Goal: Information Seeking & Learning: Check status

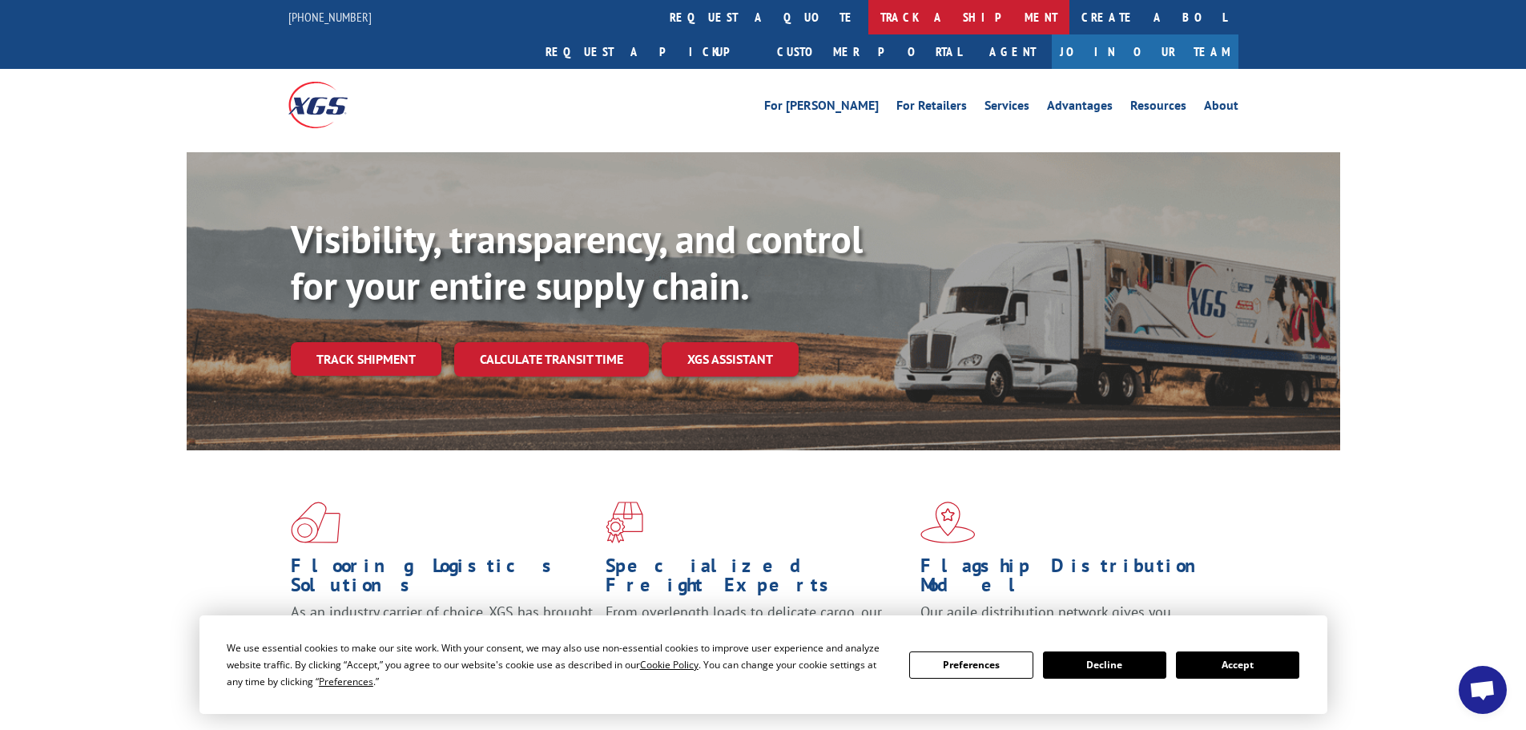
click at [868, 22] on link "track a shipment" at bounding box center [968, 17] width 201 height 34
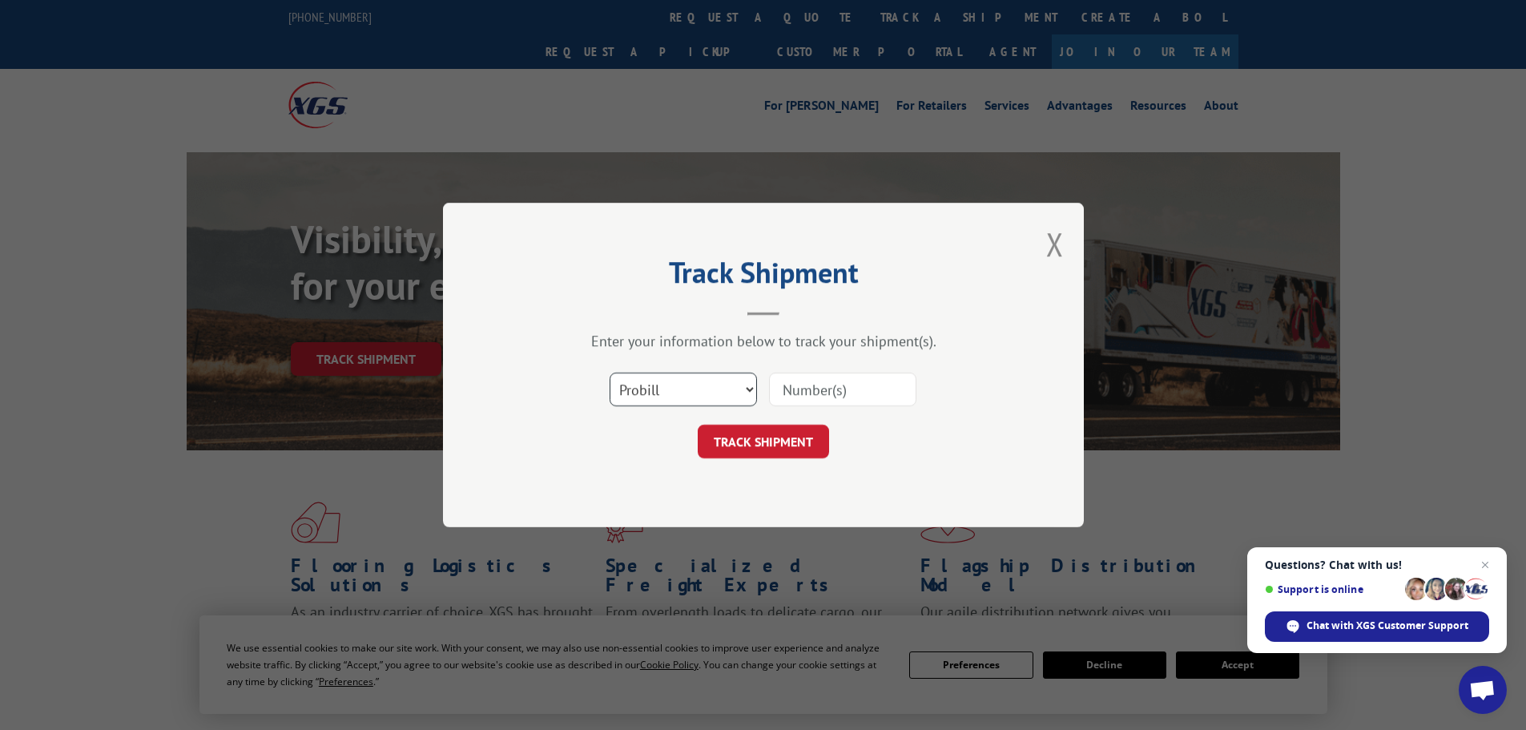
click at [678, 400] on select "Select category... Probill BOL PO" at bounding box center [682, 389] width 147 height 34
select select "bol"
click at [609, 372] on select "Select category... Probill BOL PO" at bounding box center [682, 389] width 147 height 34
click at [782, 385] on input at bounding box center [842, 389] width 147 height 34
paste input "5590606"
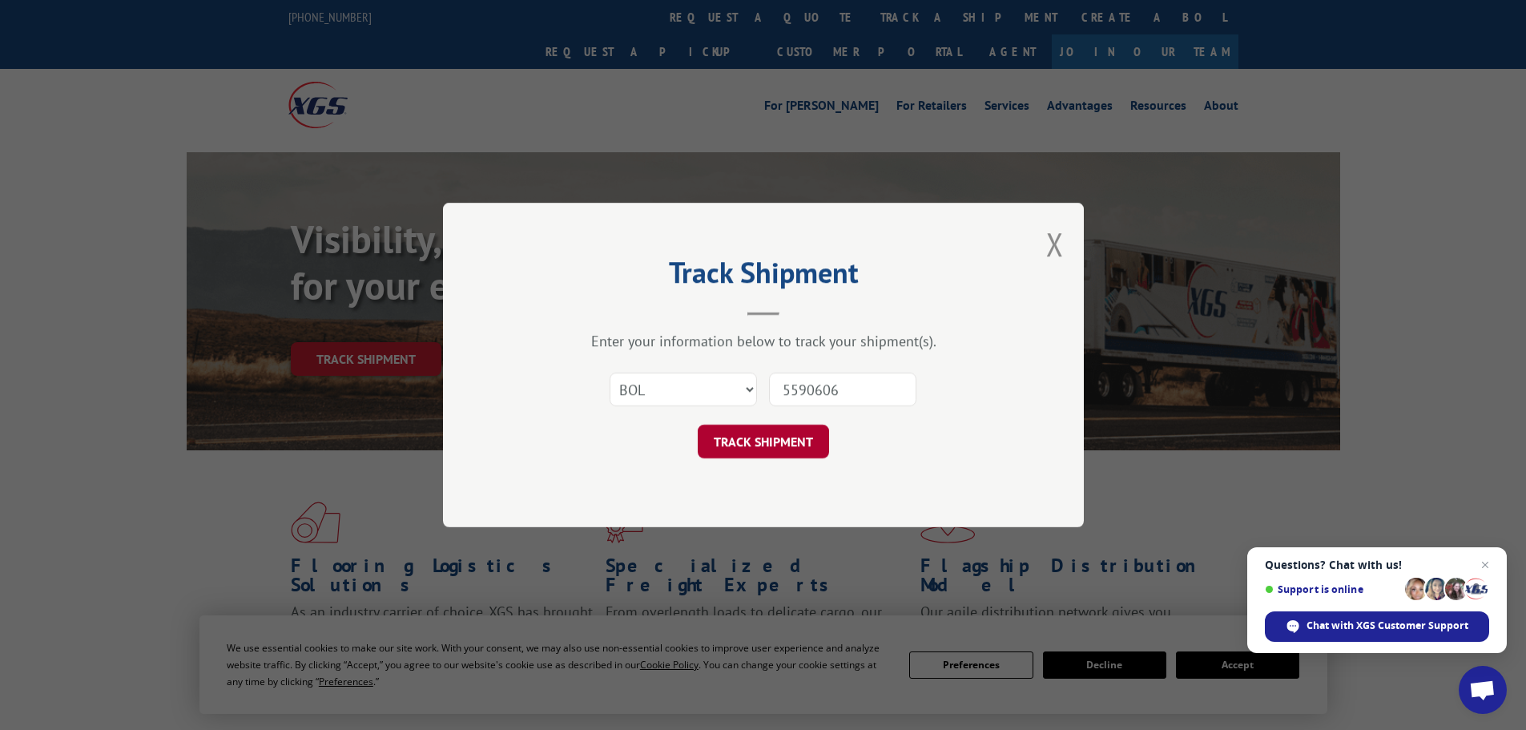
type input "5590606"
click at [779, 444] on button "TRACK SHIPMENT" at bounding box center [763, 441] width 131 height 34
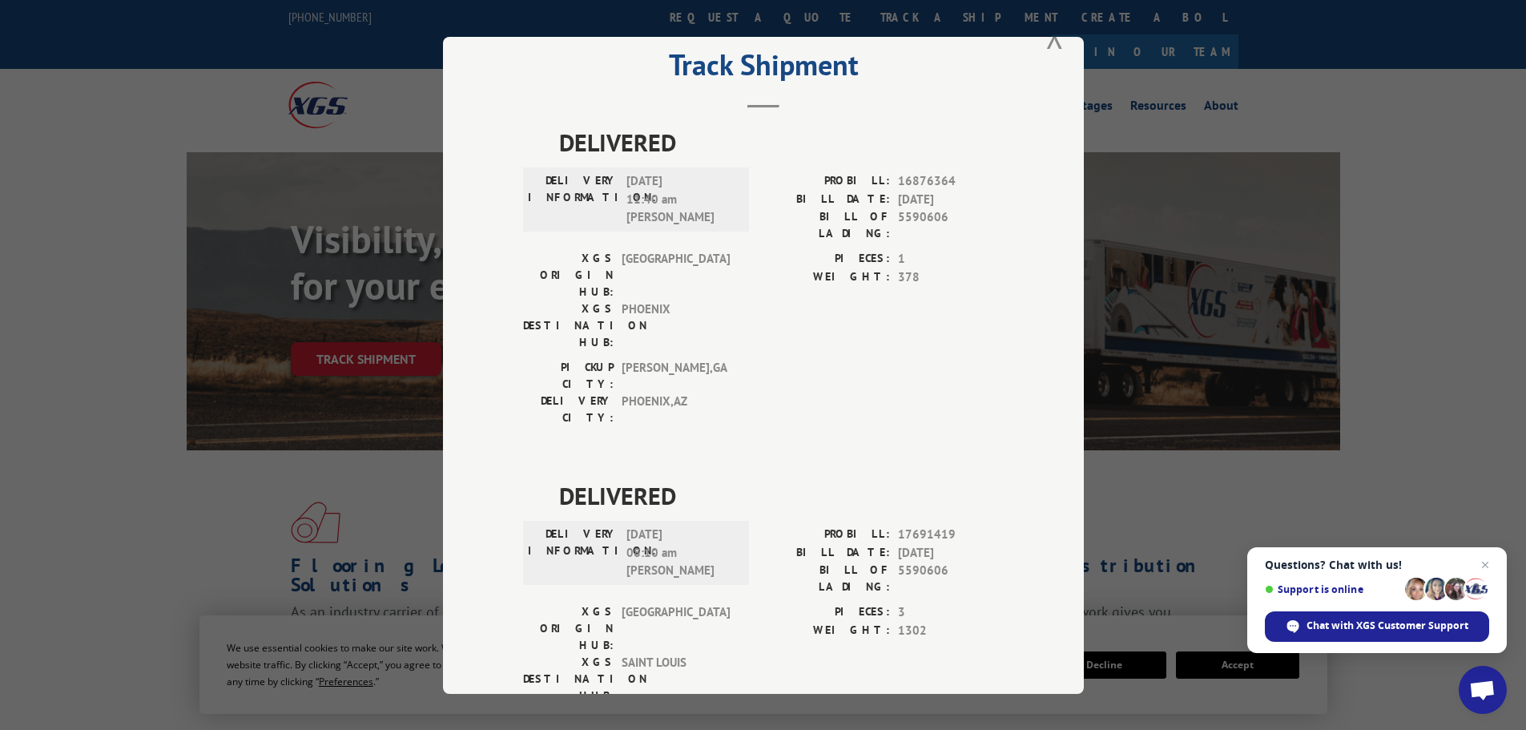
scroll to position [65, 0]
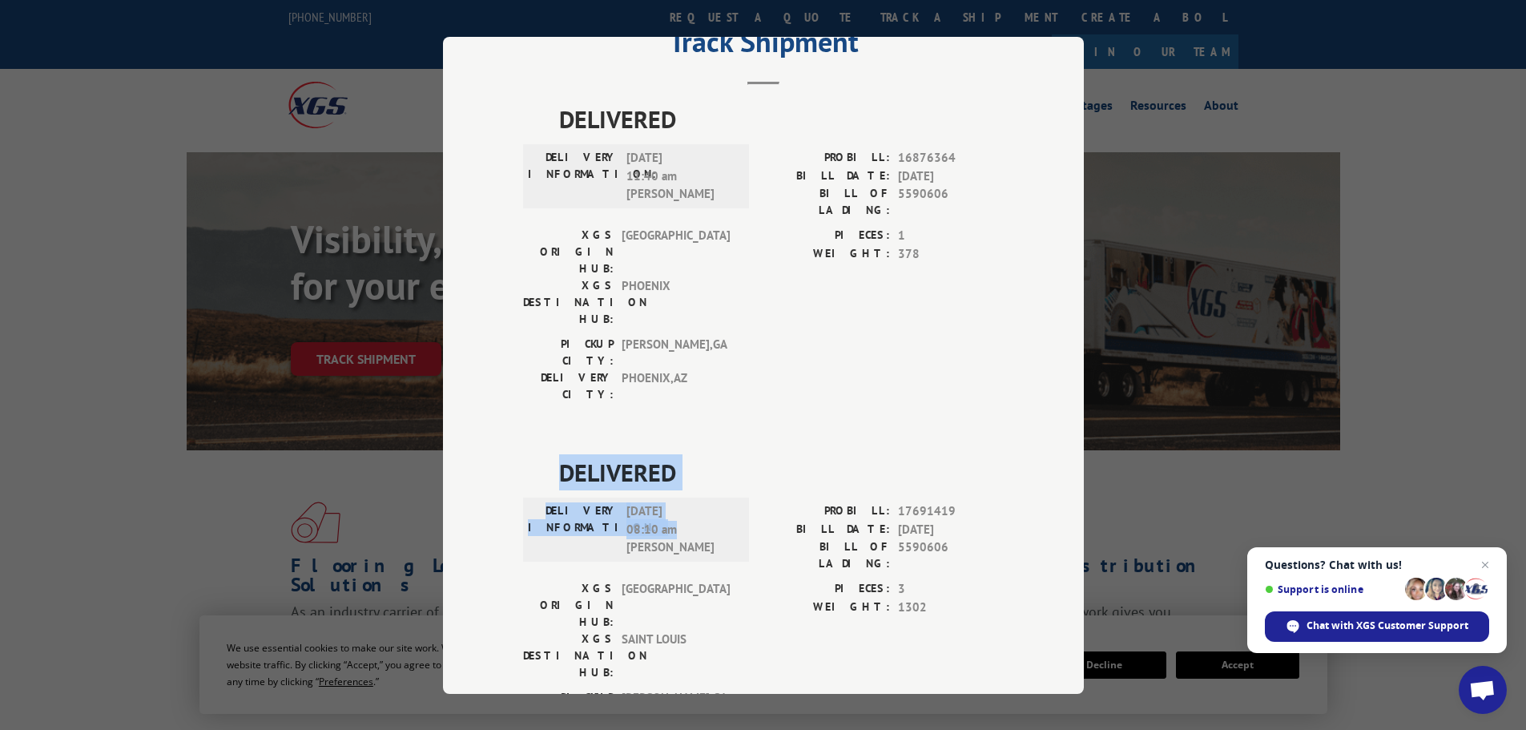
drag, startPoint x: 681, startPoint y: 439, endPoint x: 559, endPoint y: 382, distance: 134.4
click at [559, 454] on div "DELIVERED DELIVERY INFORMATION: [DATE] 08:10 am [PERSON_NAME] PROBILL: 17691419…" at bounding box center [763, 609] width 481 height 310
copy div "DELIVERED DELIVERY INFORMATION: [DATE] 08:10 am"
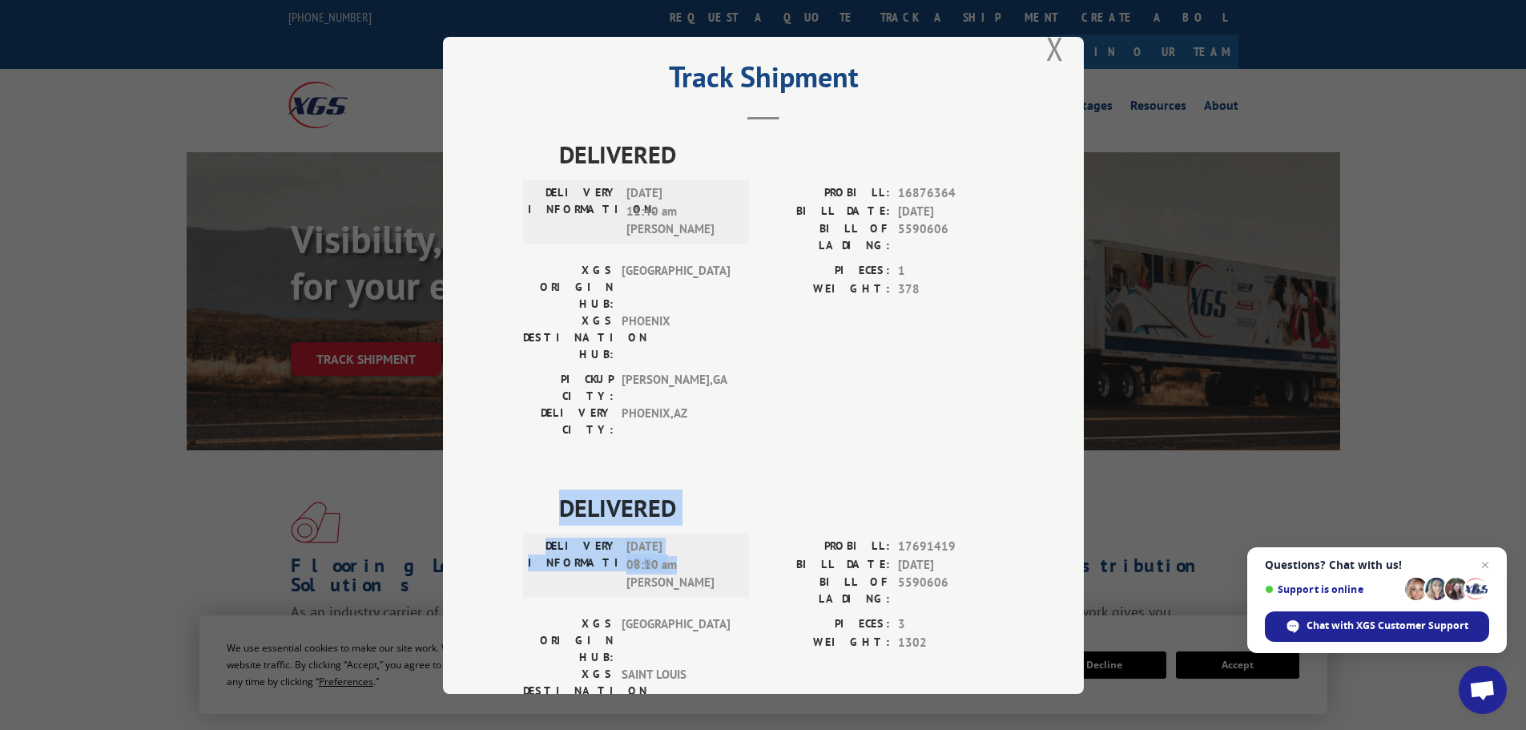
scroll to position [0, 0]
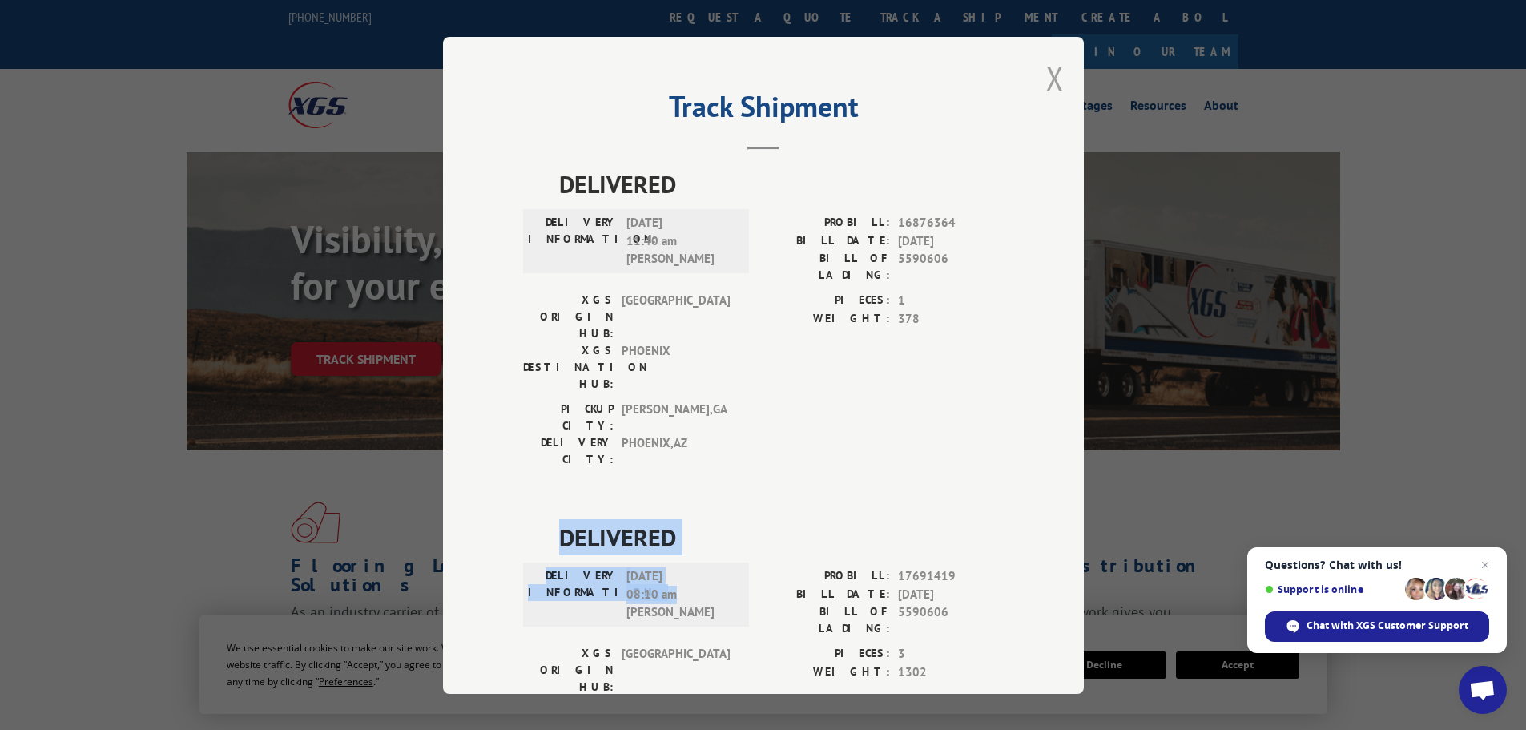
click at [1046, 82] on button "Close modal" at bounding box center [1055, 78] width 18 height 42
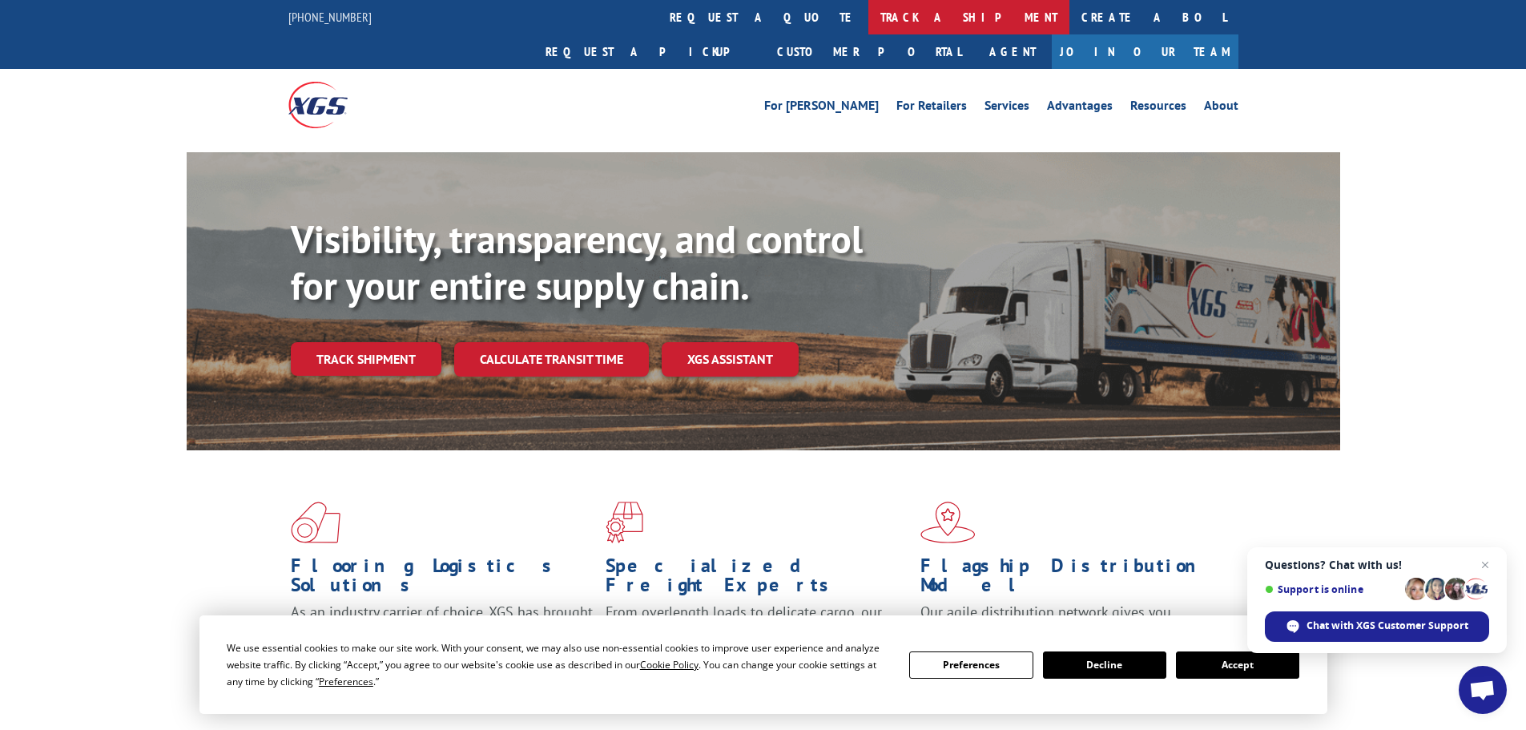
click at [868, 21] on link "track a shipment" at bounding box center [968, 17] width 201 height 34
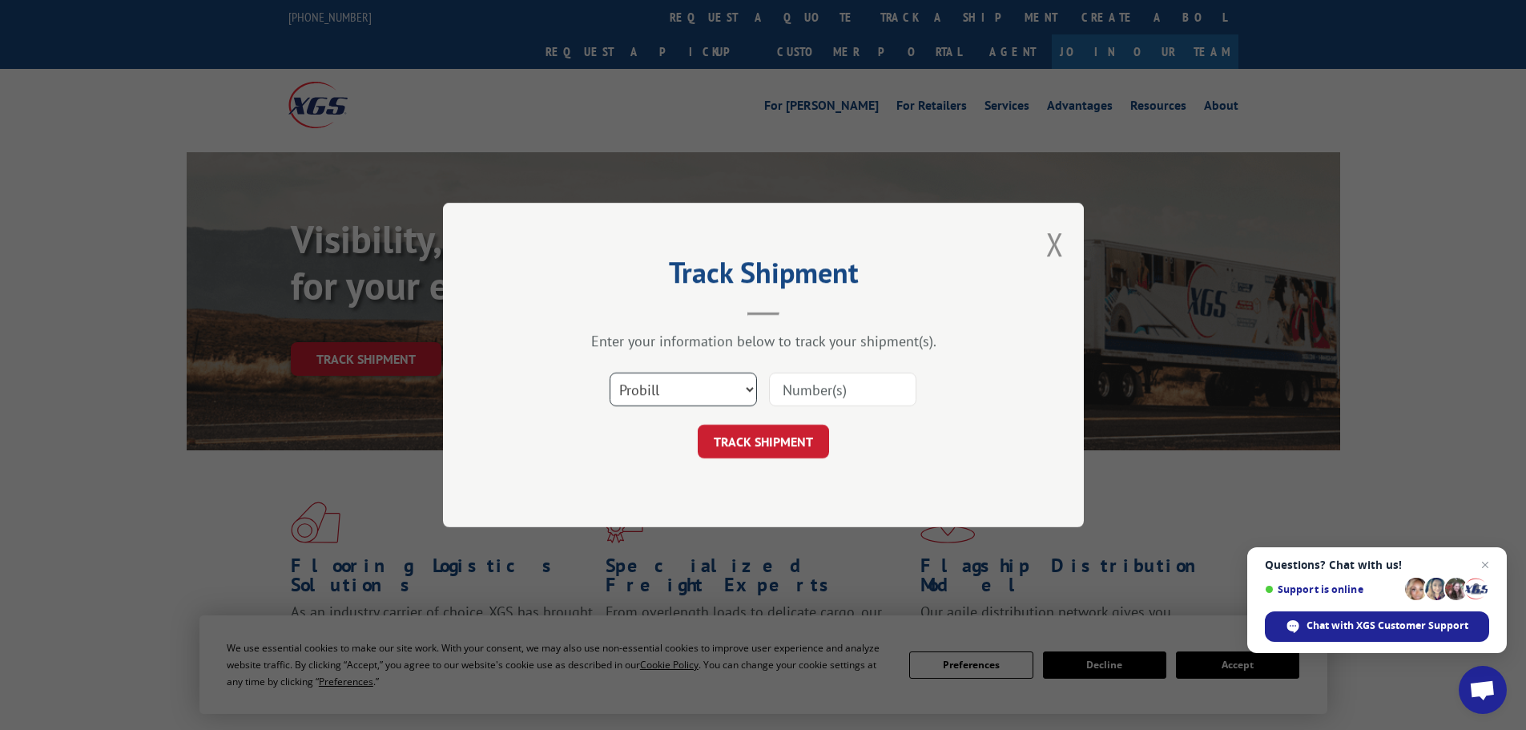
click at [689, 396] on select "Select category... Probill BOL PO" at bounding box center [682, 389] width 147 height 34
select select "bol"
click at [609, 372] on select "Select category... Probill BOL PO" at bounding box center [682, 389] width 147 height 34
click at [781, 389] on input at bounding box center [842, 389] width 147 height 34
paste input "7076810"
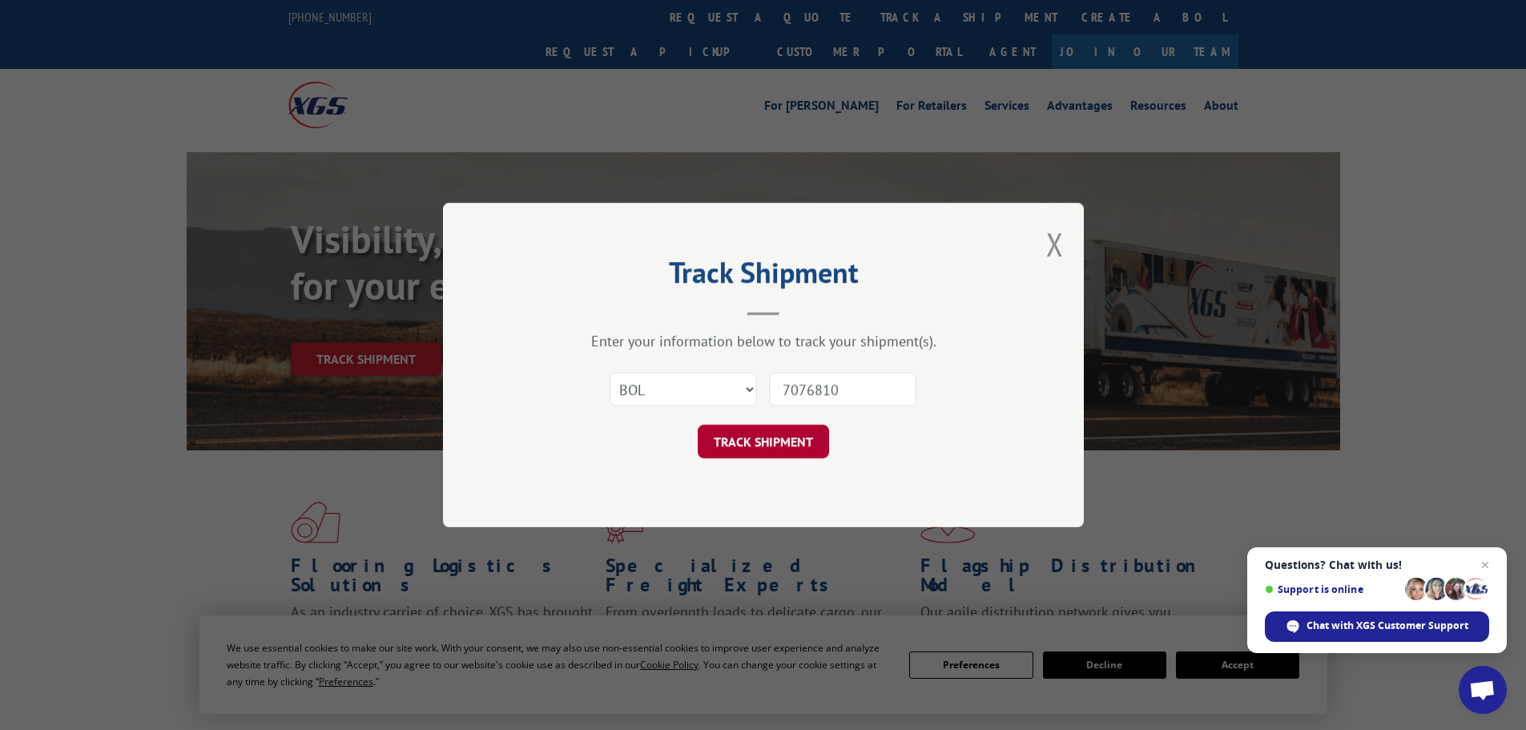
type input "7076810"
click at [772, 445] on button "TRACK SHIPMENT" at bounding box center [763, 441] width 131 height 34
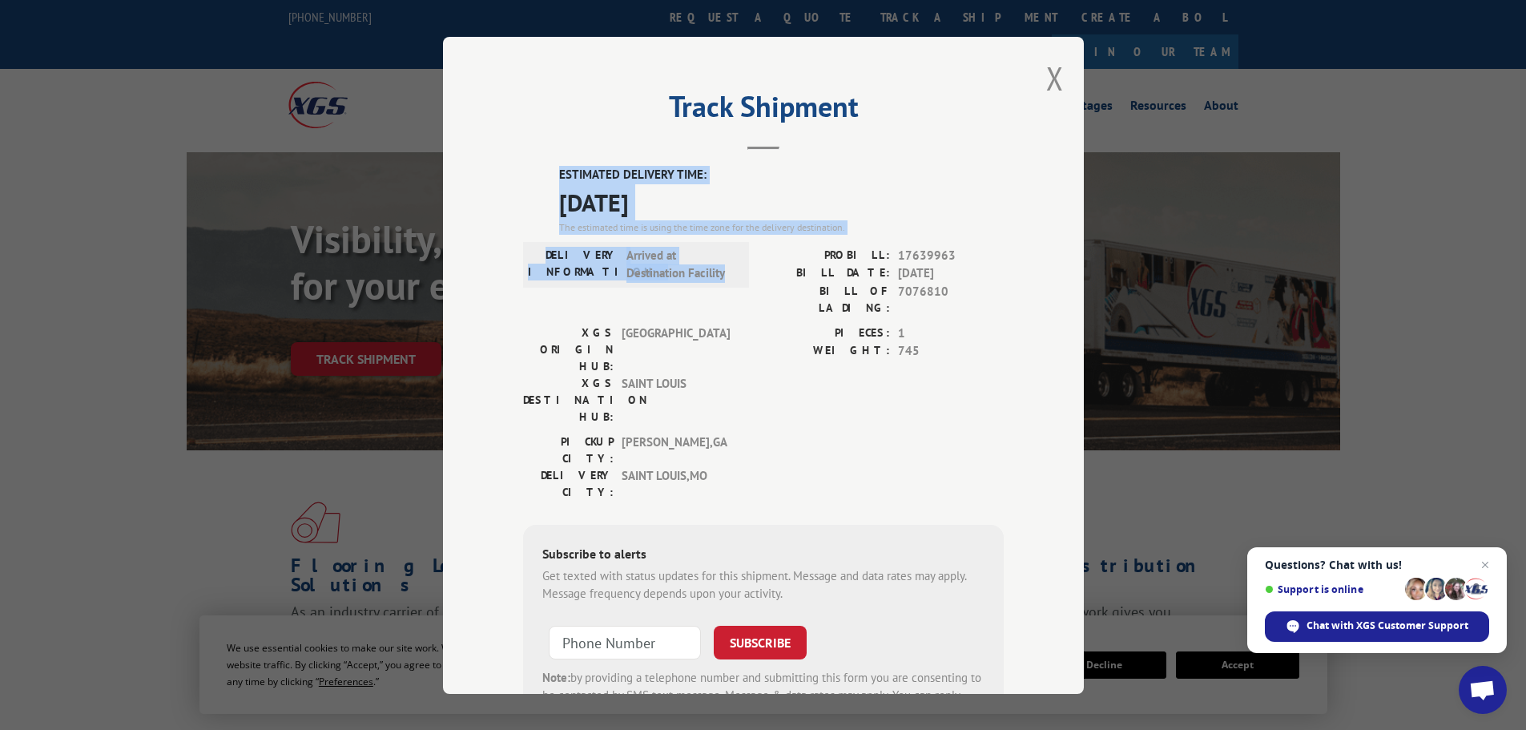
drag, startPoint x: 723, startPoint y: 271, endPoint x: 550, endPoint y: 179, distance: 196.4
click at [550, 179] on div "ESTIMATED DELIVERY TIME: [DATE] The estimated time is using the time zone for t…" at bounding box center [763, 454] width 481 height 576
copy div "ESTIMATED DELIVERY TIME: [DATE] The estimated time is using the time zone for t…"
